Goal: Task Accomplishment & Management: Complete application form

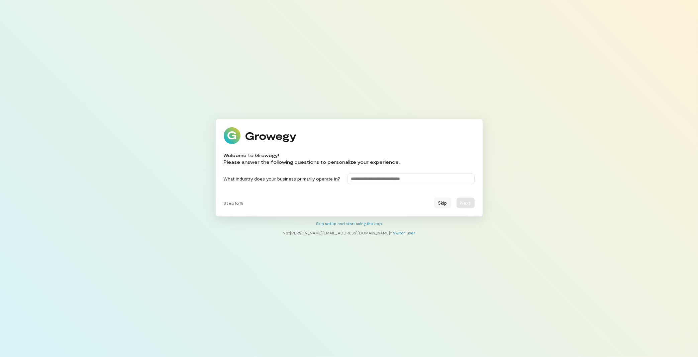
click at [446, 202] on button "Skip" at bounding box center [442, 202] width 17 height 11
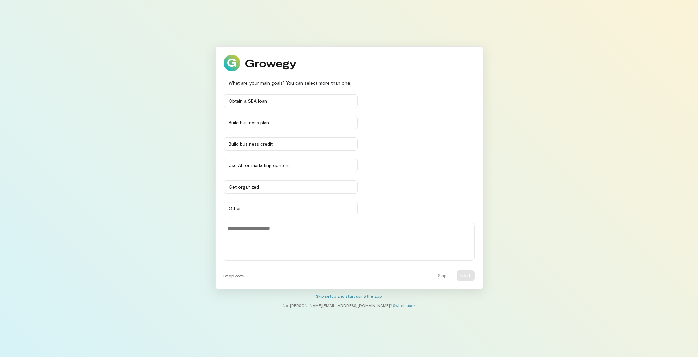
click at [337, 298] on div "Skip setup and start using the app" at bounding box center [350, 295] width 268 height 5
click at [338, 296] on link "Skip setup and start using the app" at bounding box center [349, 296] width 66 height 5
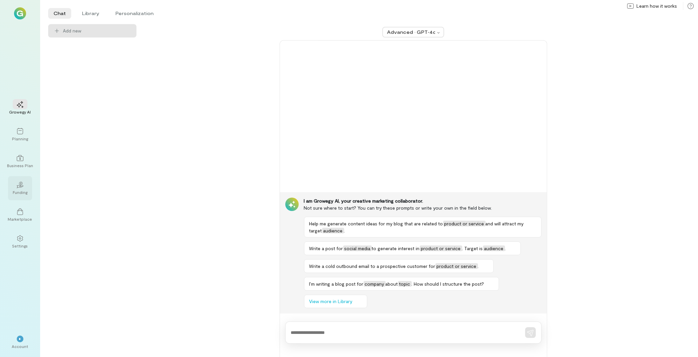
click at [26, 183] on div "02" at bounding box center [20, 184] width 15 height 10
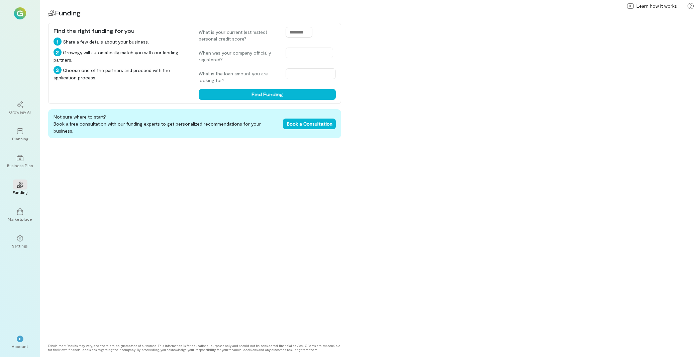
click at [286, 30] on input "text" at bounding box center [299, 32] width 27 height 11
type input "***"
click at [299, 56] on input "text" at bounding box center [310, 53] width 48 height 11
click at [289, 83] on div "Jan" at bounding box center [287, 80] width 21 height 7
type input "**********"
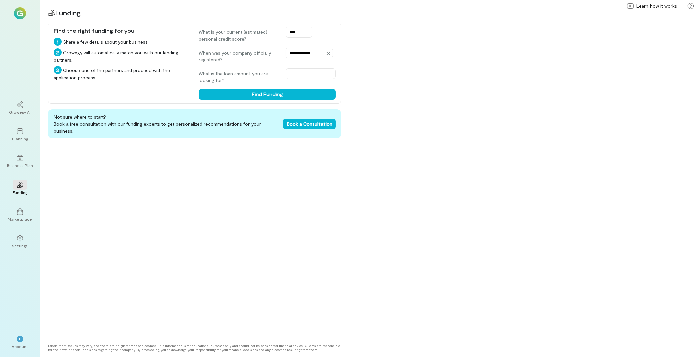
click at [301, 52] on input "**********" at bounding box center [310, 53] width 48 height 11
click at [280, 67] on button "Previous Year" at bounding box center [280, 68] width 11 height 11
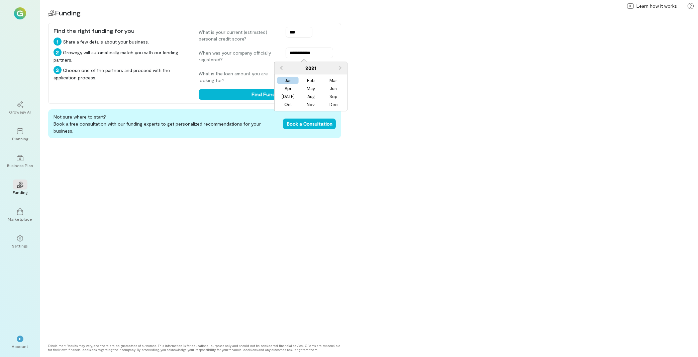
drag, startPoint x: 309, startPoint y: 71, endPoint x: 310, endPoint y: 66, distance: 4.7
click at [309, 70] on div "2021" at bounding box center [311, 68] width 73 height 12
click at [279, 69] on button "Previous Year" at bounding box center [280, 68] width 11 height 11
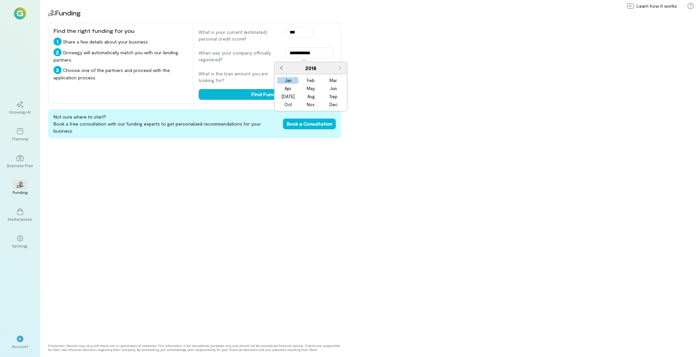
click at [279, 69] on button "Previous Year" at bounding box center [280, 68] width 11 height 11
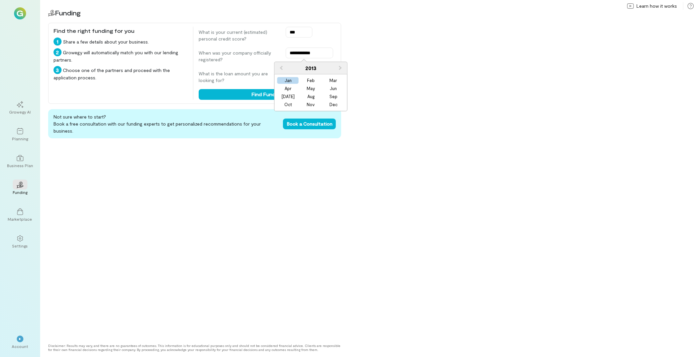
click at [394, 83] on div "**********" at bounding box center [369, 178] width 658 height 357
click at [289, 74] on input "text" at bounding box center [311, 73] width 50 height 11
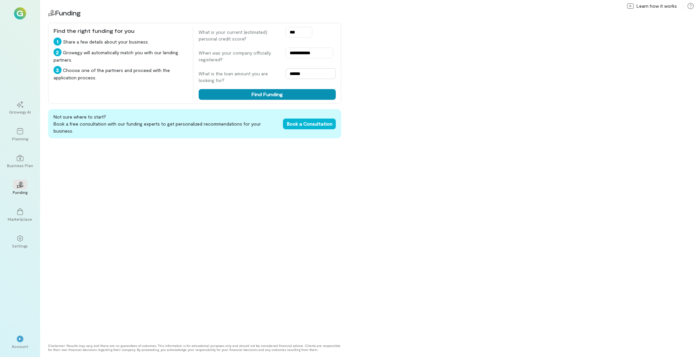
type input "******"
click at [285, 97] on button "Find Funding" at bounding box center [267, 94] width 137 height 11
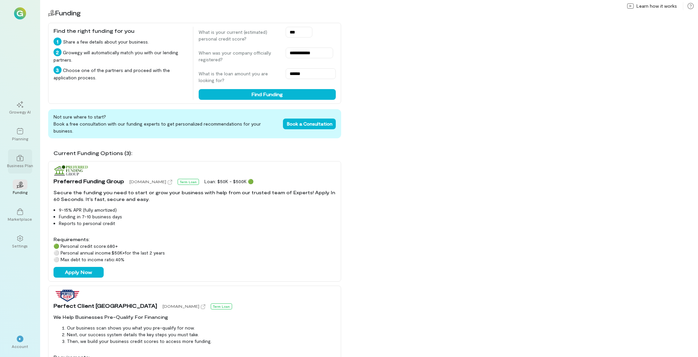
click at [15, 163] on div at bounding box center [20, 158] width 15 height 10
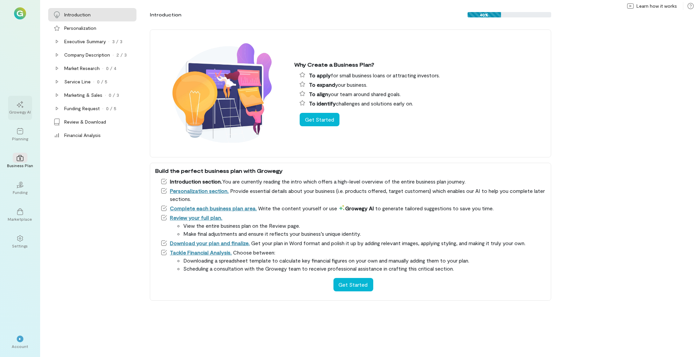
click at [27, 110] on div "Growegy AI" at bounding box center [20, 111] width 22 height 5
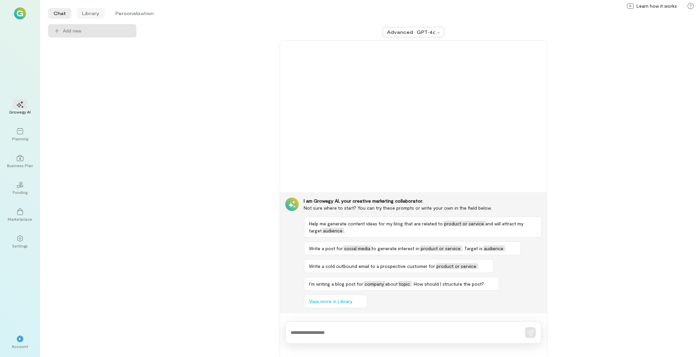
click at [93, 17] on li "Library" at bounding box center [91, 13] width 28 height 11
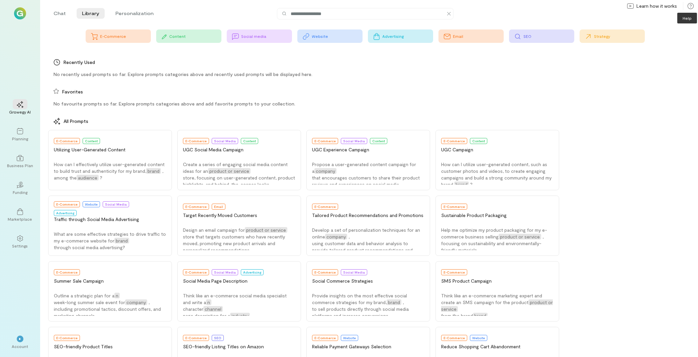
click at [691, 6] on icon at bounding box center [691, 6] width 7 height 7
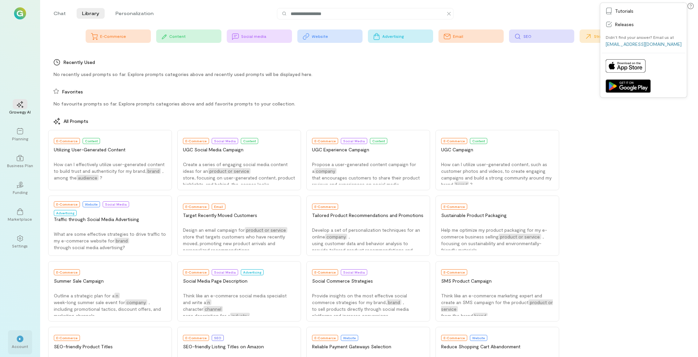
drag, startPoint x: 24, startPoint y: 340, endPoint x: 29, endPoint y: 342, distance: 4.7
click at [26, 340] on div "*" at bounding box center [20, 338] width 15 height 10
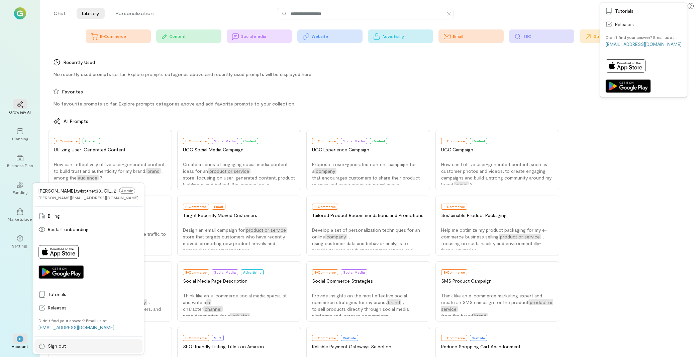
click at [73, 348] on span "Sign out" at bounding box center [93, 345] width 91 height 7
